Goal: Transaction & Acquisition: Purchase product/service

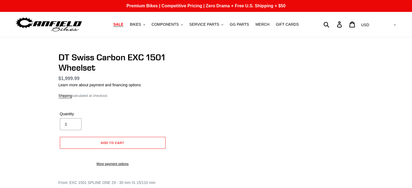
click at [126, 21] on link "SALE" at bounding box center [117, 24] width 15 height 7
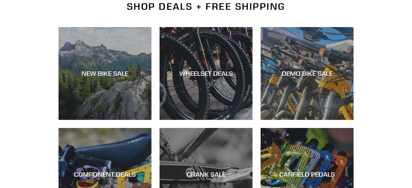
scroll to position [137, 0]
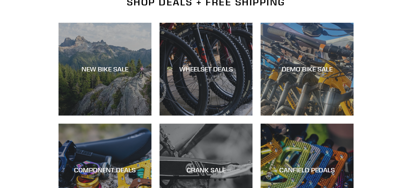
drag, startPoint x: 416, startPoint y: 7, endPoint x: 413, endPoint y: 29, distance: 22.1
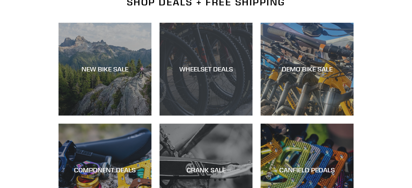
click at [236, 72] on div "WHEELSET DEALS" at bounding box center [205, 69] width 93 height 8
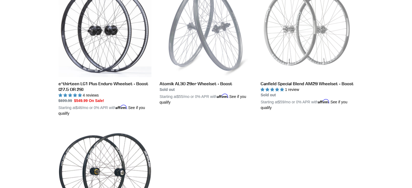
scroll to position [148, 0]
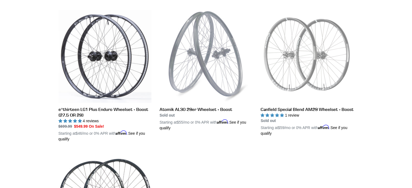
click at [406, 73] on html "29er and 27.5 MTB Wheels for Sale | [PERSON_NAME] Bikes Skip to content Submit …" at bounding box center [206, 167] width 412 height 631
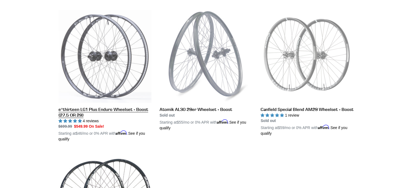
click at [130, 60] on link "e*thirteen LG1 Plus Enduro Wheelset - Boost (27.5 OR 29)" at bounding box center [104, 76] width 93 height 132
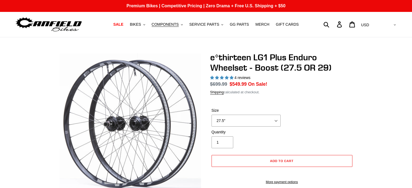
select select "highest-rating"
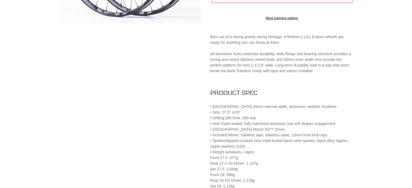
scroll to position [229, 0]
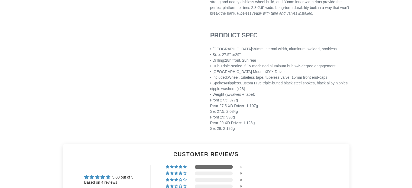
drag, startPoint x: 416, startPoint y: 18, endPoint x: 416, endPoint y: 77, distance: 59.0
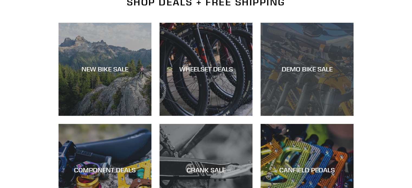
click at [288, 116] on div "DEMO BIKE SALE" at bounding box center [306, 116] width 93 height 0
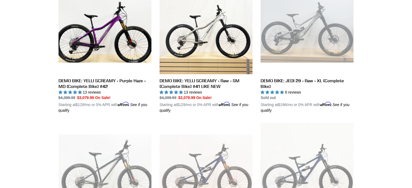
scroll to position [611, 0]
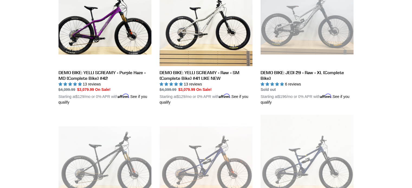
drag, startPoint x: 0, startPoint y: 0, endPoint x: 413, endPoint y: 105, distance: 425.7
click at [412, 105] on html "DEMO BIKE SALE – Canfield Bikes Skip to content Submit Close search Just added …" at bounding box center [206, 62] width 412 height 1346
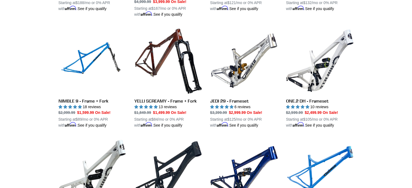
scroll to position [722, 0]
